Goal: Information Seeking & Learning: Learn about a topic

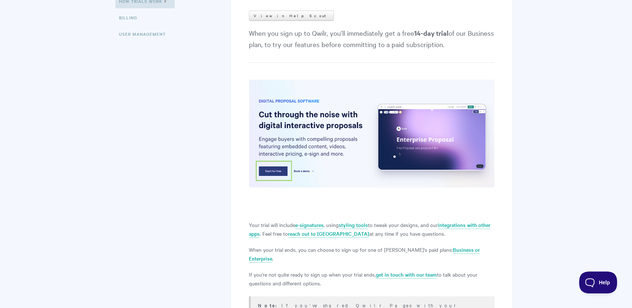
scroll to position [33, 0]
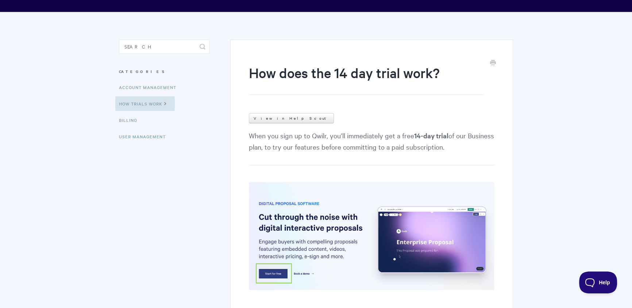
click at [271, 112] on article "How does the 14 day trial work? View in Help Scout When you sign up to Qwilr, y…" at bounding box center [371, 274] width 245 height 423
click at [272, 118] on link "View in Help Scout" at bounding box center [291, 118] width 85 height 10
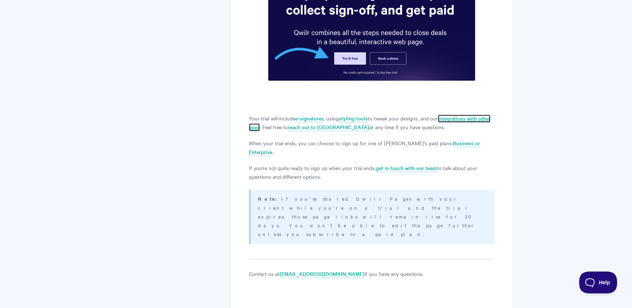
scroll to position [247, 0]
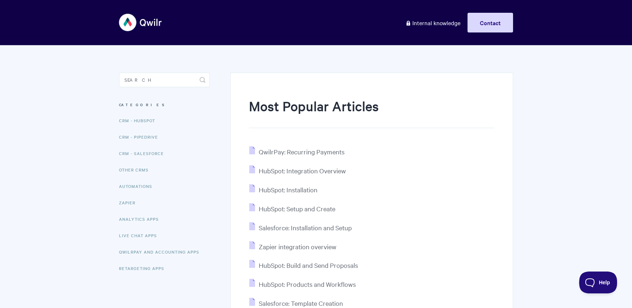
scroll to position [110, 0]
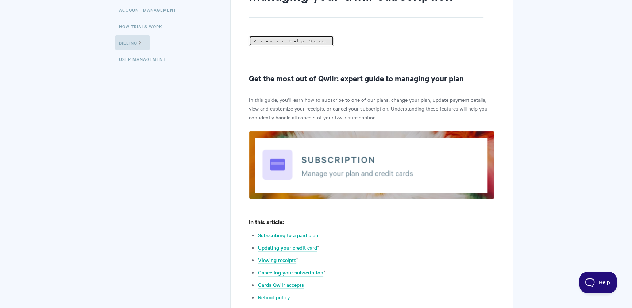
click at [274, 41] on link "View in Help Scout" at bounding box center [291, 41] width 85 height 10
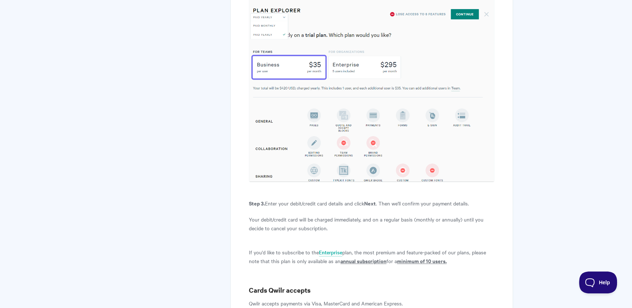
scroll to position [914, 0]
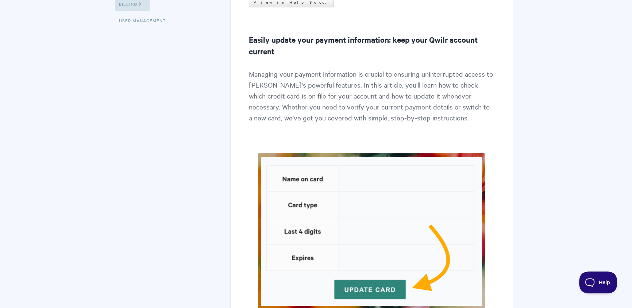
scroll to position [82, 0]
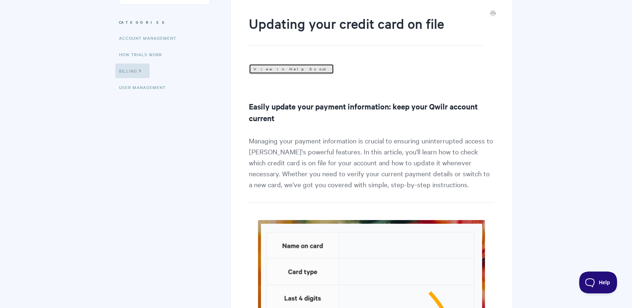
click at [274, 65] on link "View in Help Scout" at bounding box center [291, 69] width 85 height 10
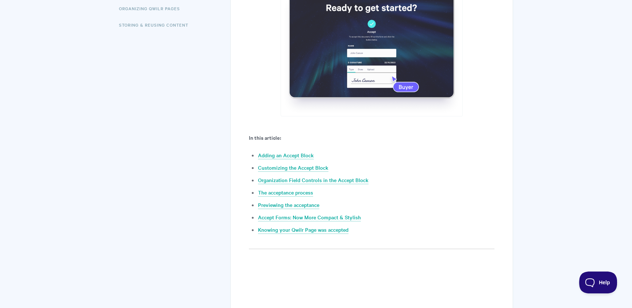
scroll to position [405, 0]
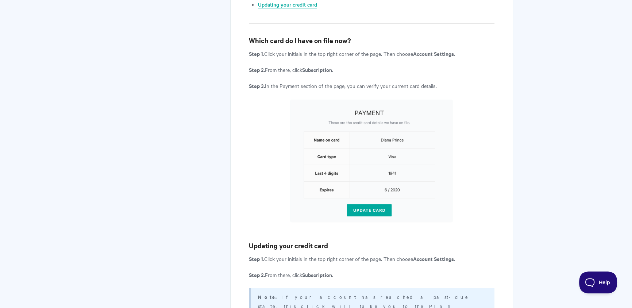
scroll to position [489, 0]
